Goal: Find specific page/section: Find specific page/section

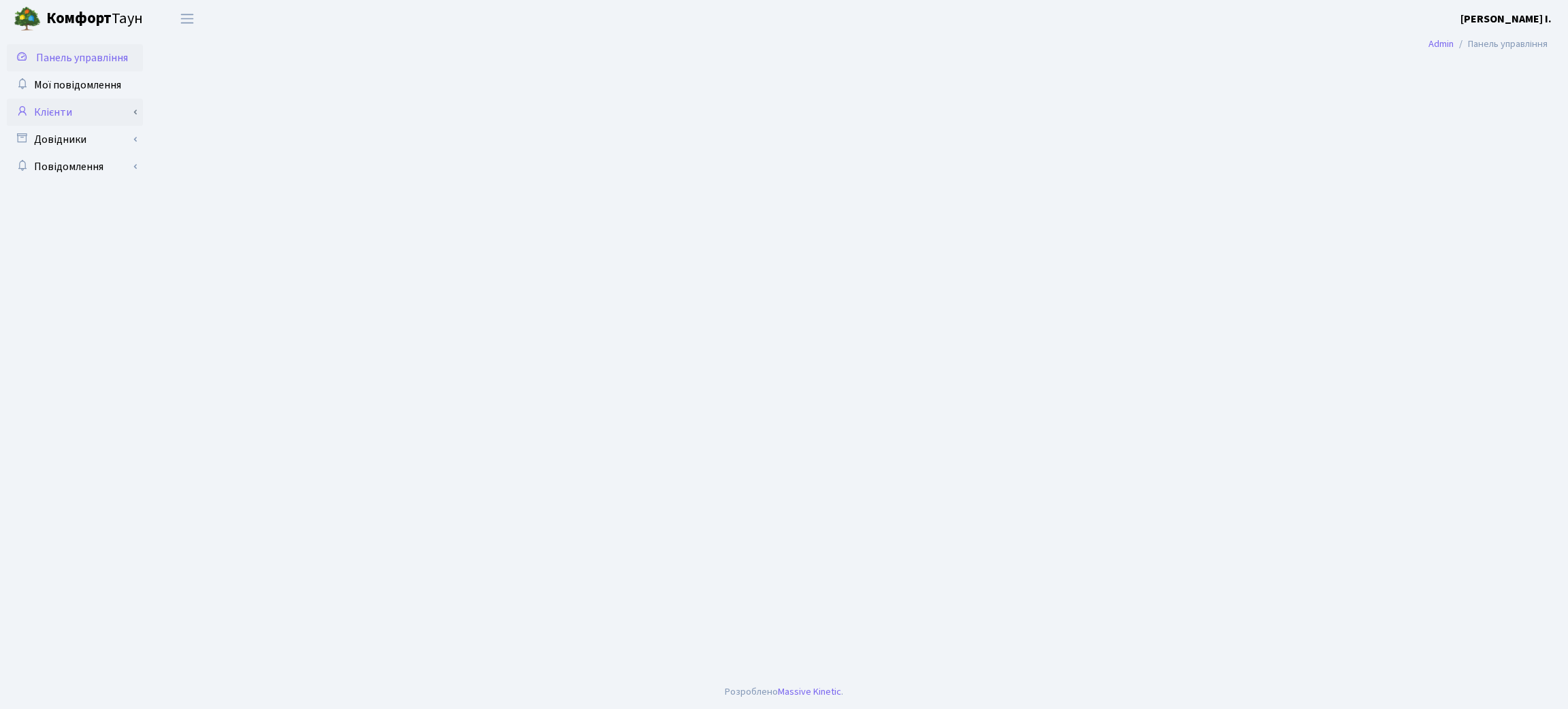
click at [107, 110] on link "Клієнти" at bounding box center [75, 112] width 136 height 27
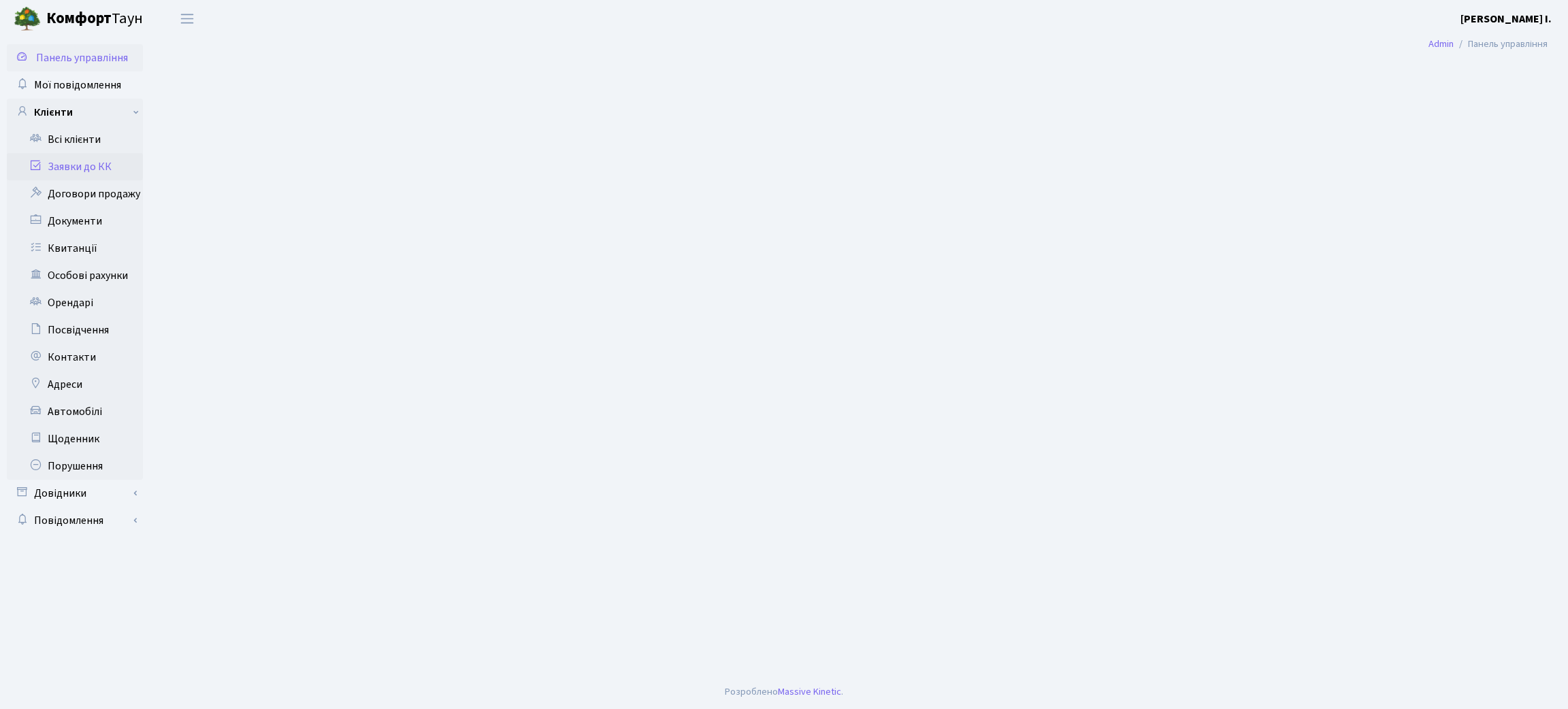
click at [80, 166] on link "Заявки до КК" at bounding box center [75, 167] width 136 height 27
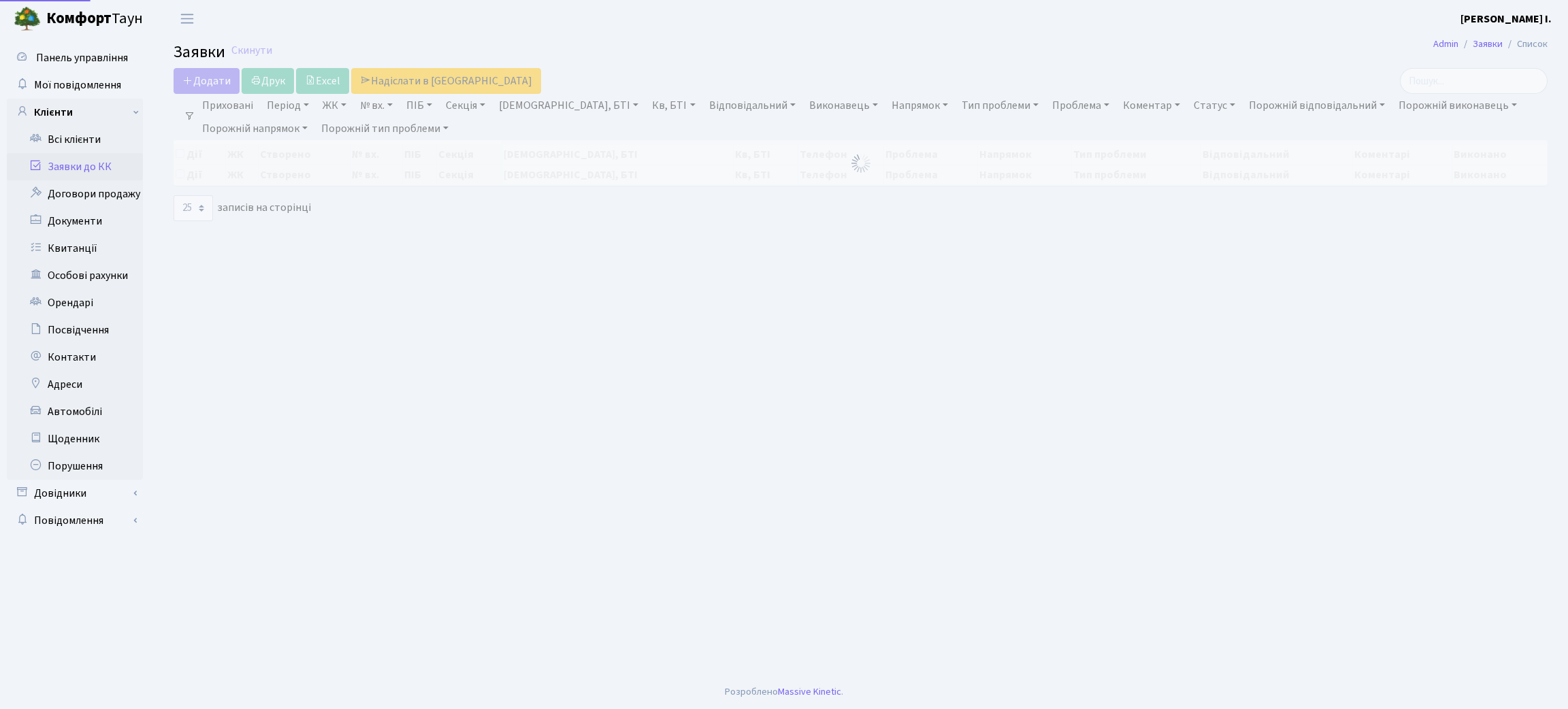
select select "25"
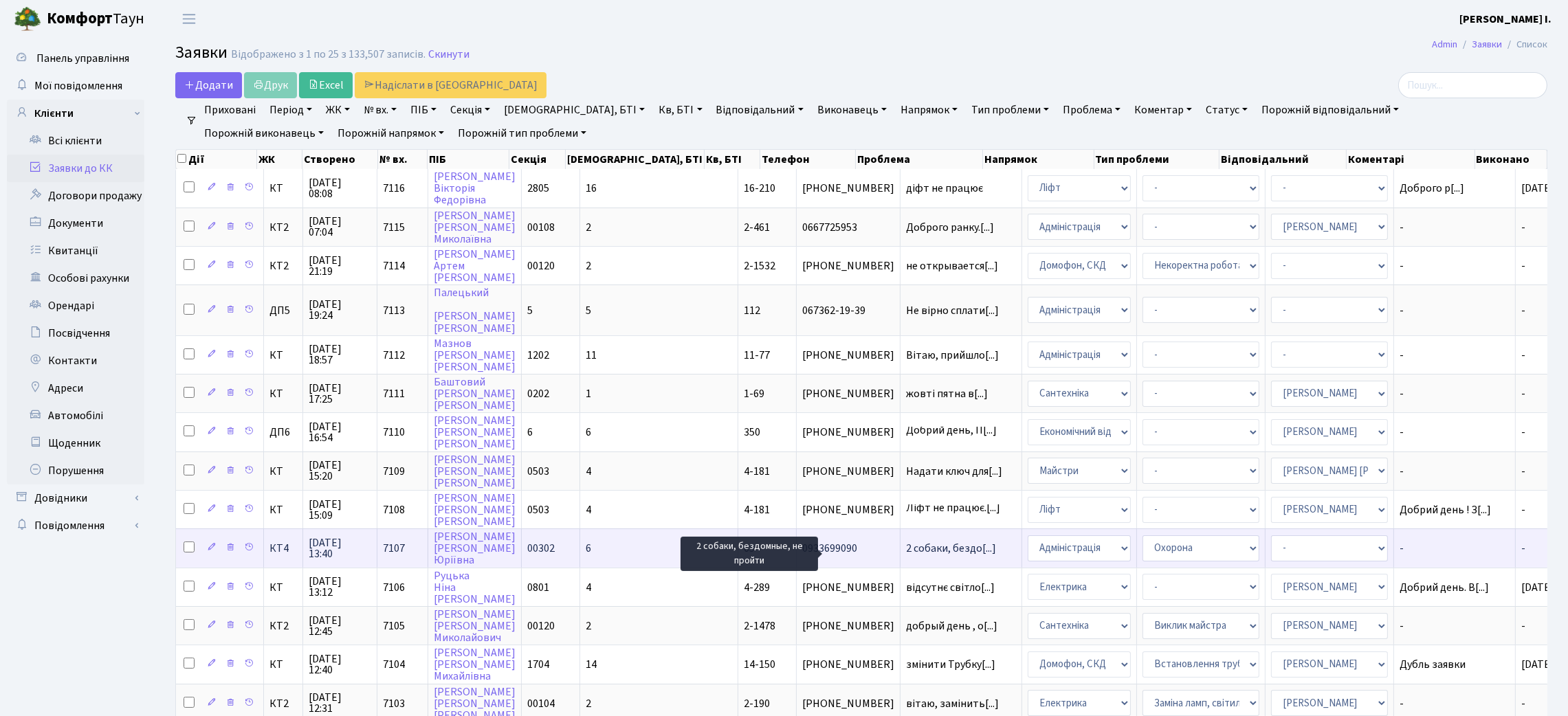
scroll to position [2, 0]
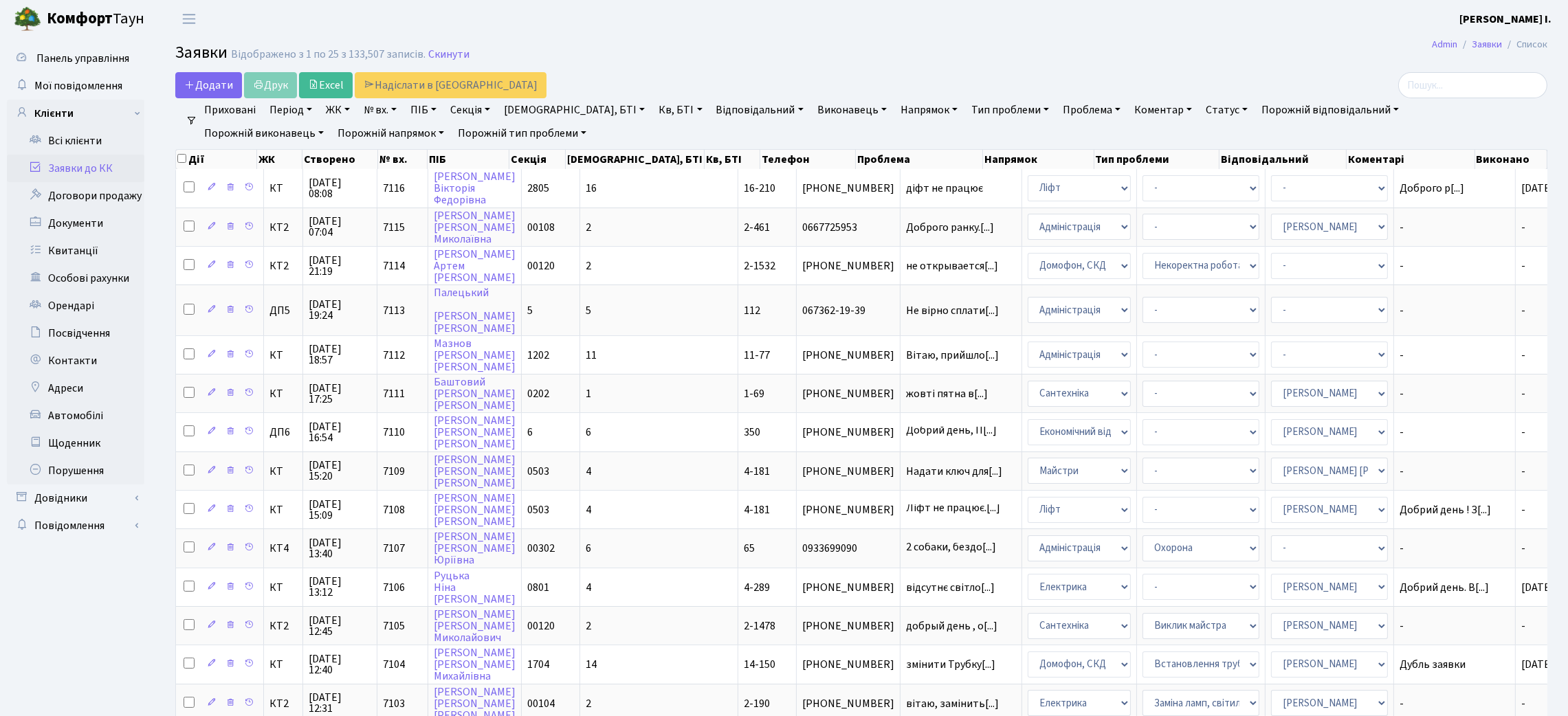
click at [882, 39] on main "Admin Заявки Список Заявки Відображено з 1 по 25 з 133,507 записів. Скинути Дод…" at bounding box center [862, 622] width 1414 height 1169
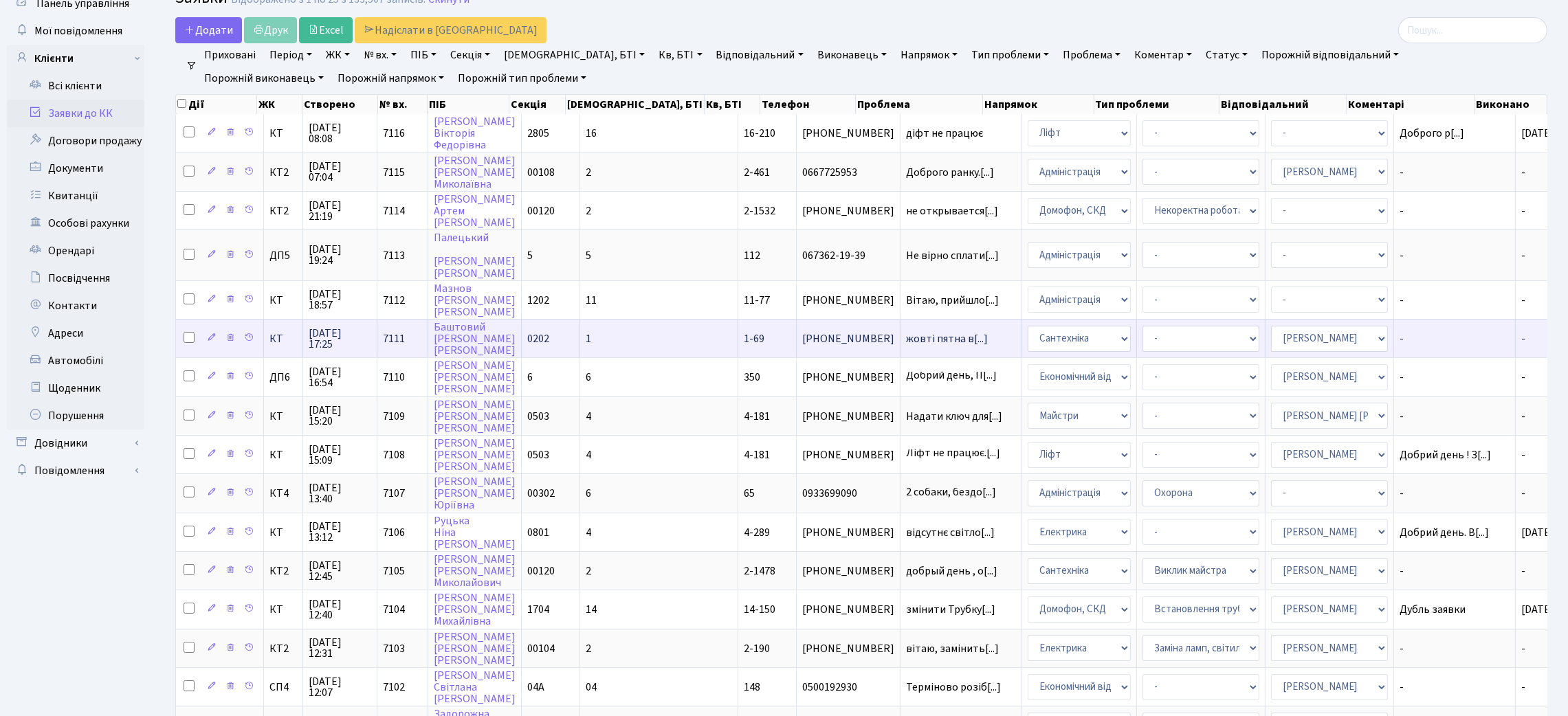
scroll to position [0, 0]
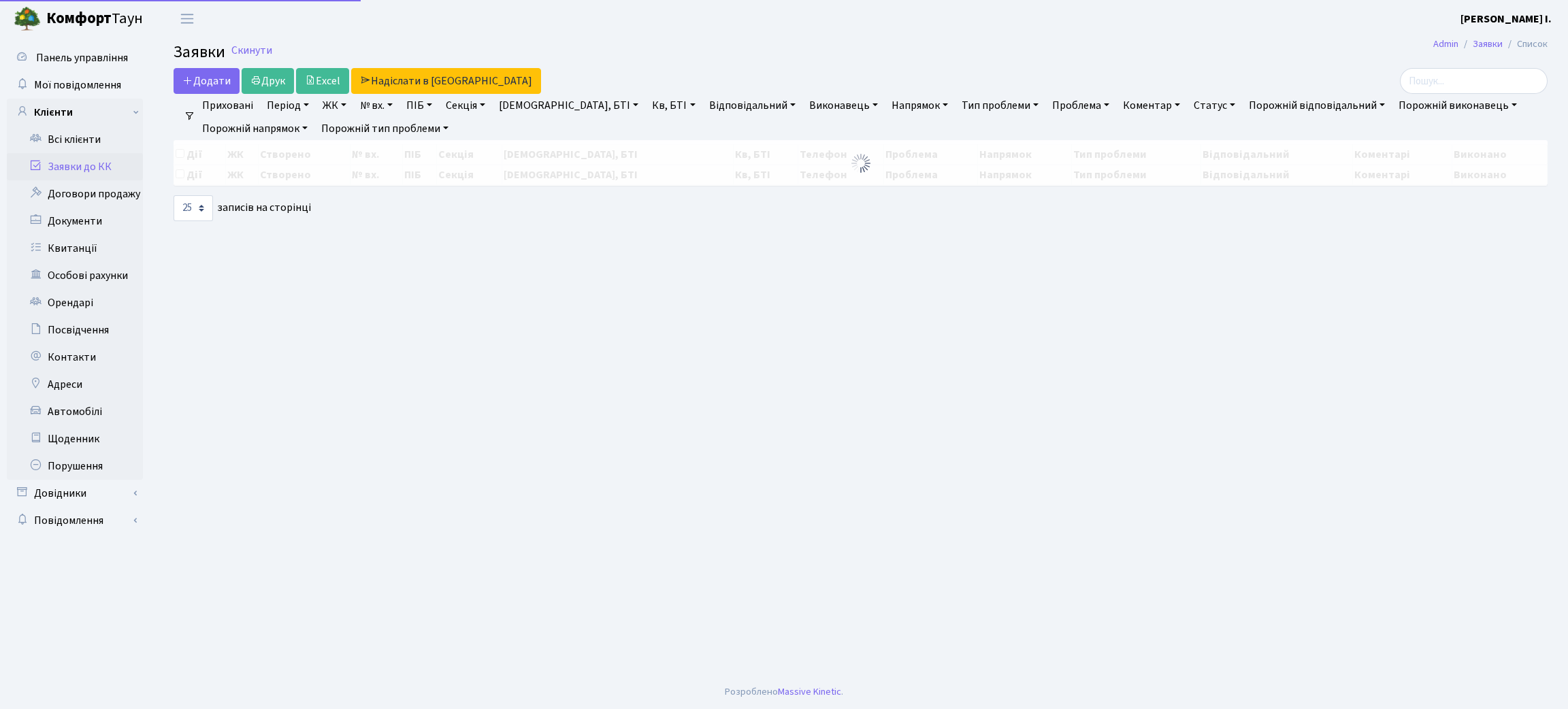
select select "25"
